Goal: Task Accomplishment & Management: Manage account settings

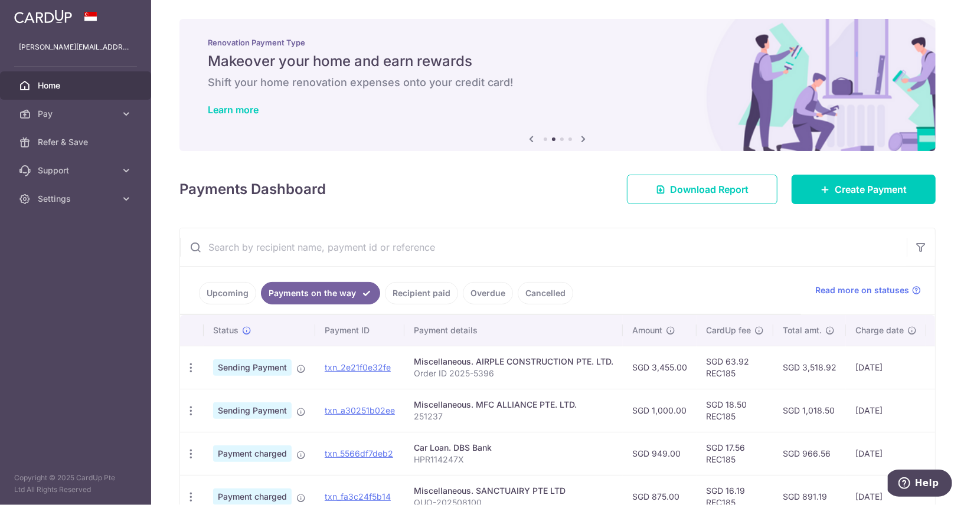
scroll to position [66, 0]
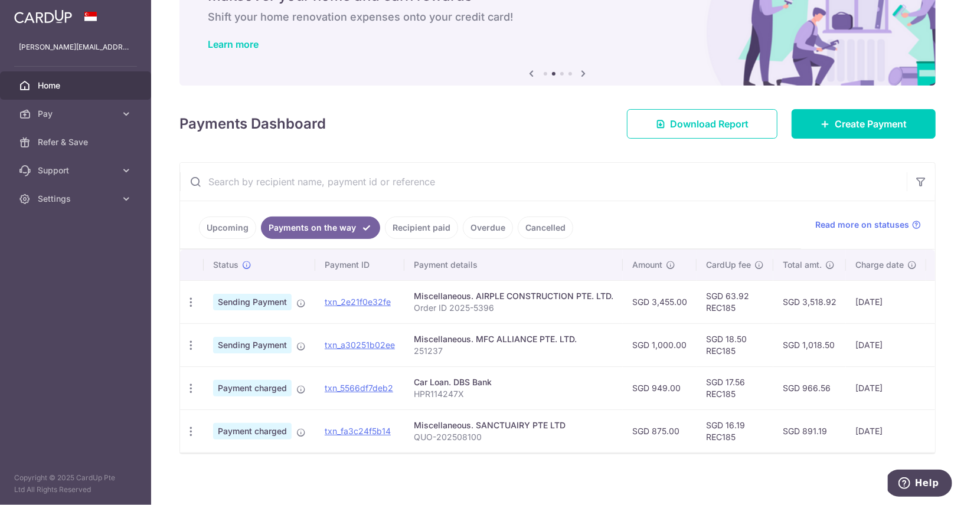
click at [69, 78] on link "Home" at bounding box center [75, 85] width 151 height 28
